Goal: Task Accomplishment & Management: Manage account settings

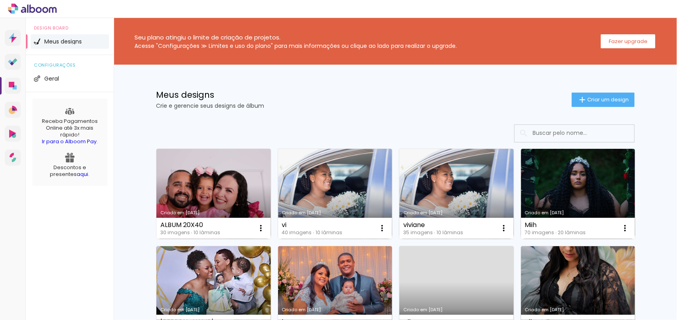
click at [37, 8] on icon at bounding box center [39, 10] width 6 height 6
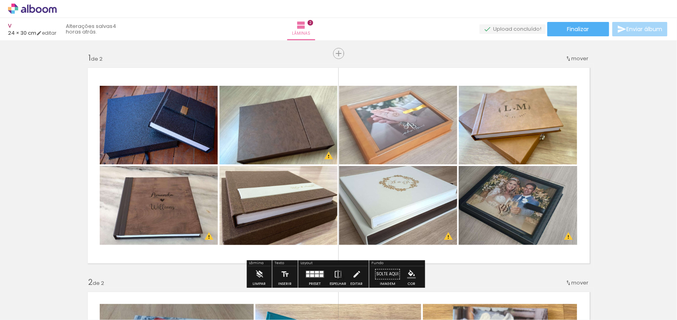
click at [42, 11] on icon at bounding box center [32, 9] width 49 height 10
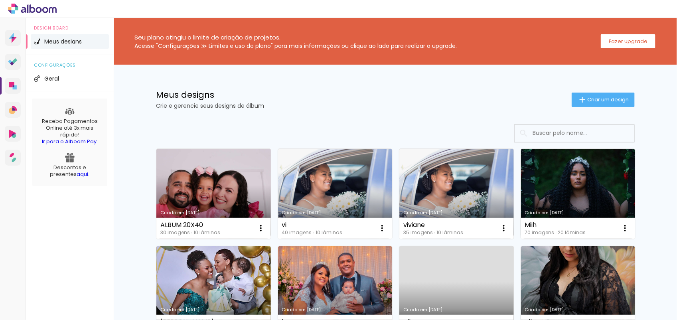
click at [24, 6] on icon at bounding box center [32, 9] width 49 height 10
click at [20, 5] on icon at bounding box center [32, 9] width 49 height 10
